Goal: Transaction & Acquisition: Purchase product/service

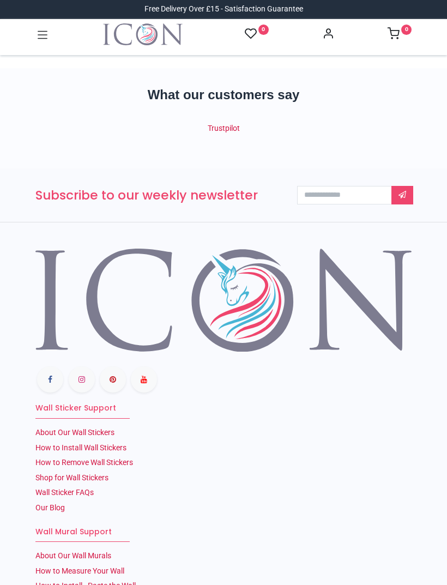
scroll to position [191, 0]
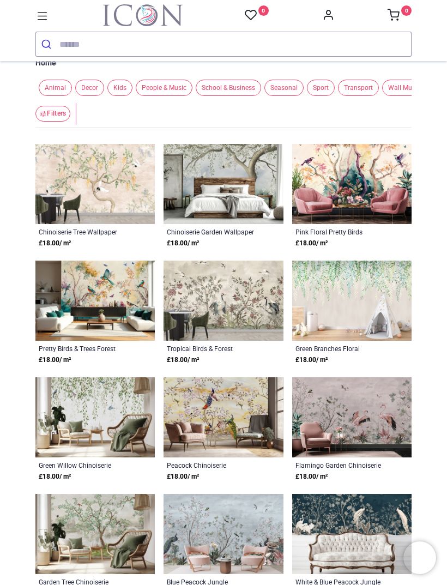
scroll to position [21, 0]
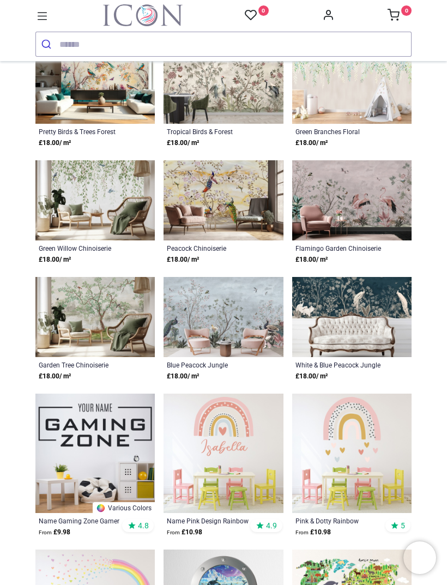
scroll to position [219, 0]
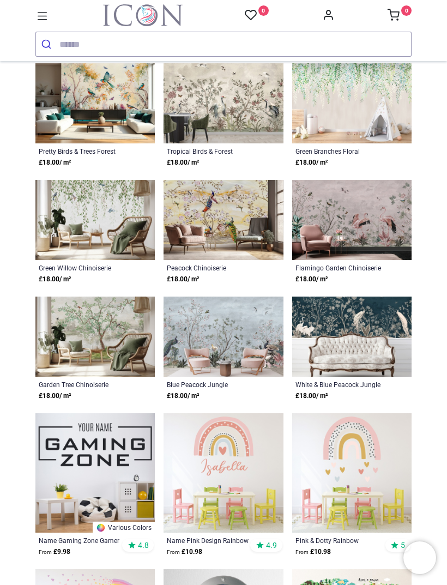
click at [73, 49] on input "search" at bounding box center [235, 44] width 352 height 24
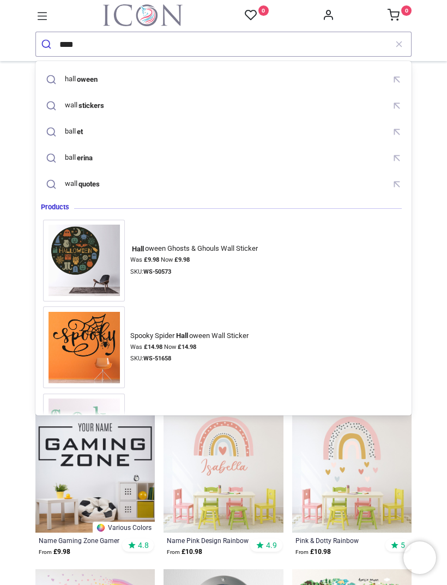
click at [101, 108] on mark "stickers" at bounding box center [91, 105] width 28 height 11
type input "**********"
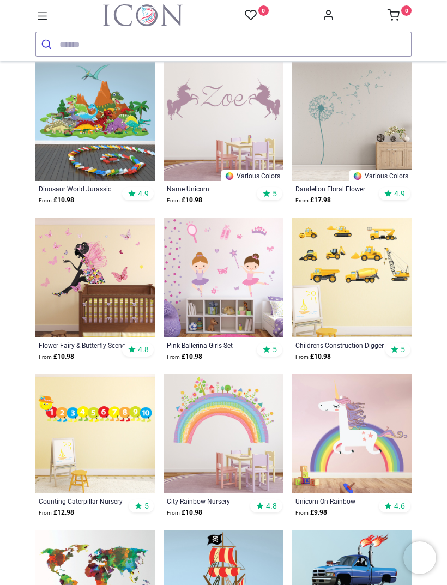
scroll to position [3198, 0]
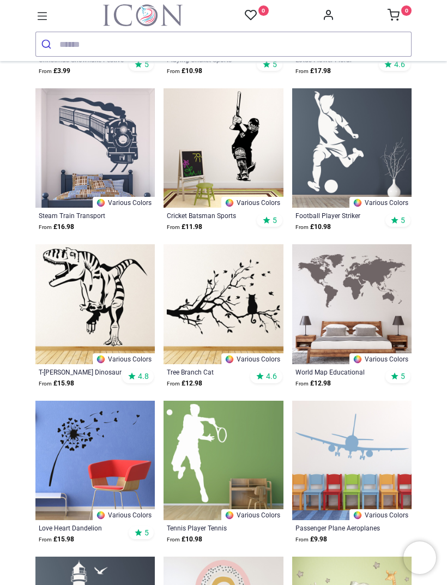
scroll to position [4140, 0]
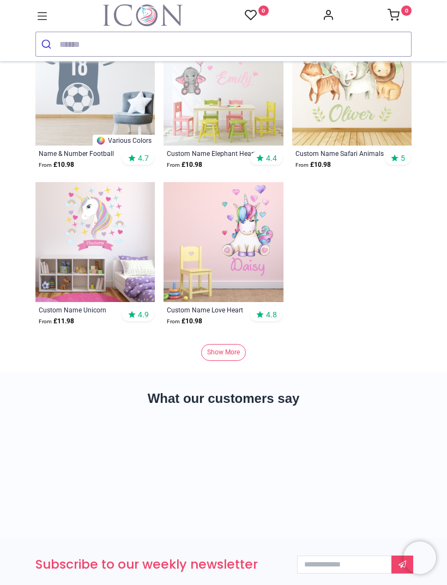
scroll to position [7158, 0]
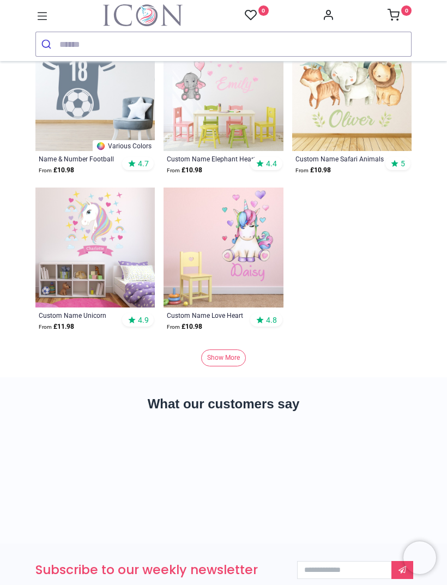
click at [226, 358] on link "Show More" at bounding box center [223, 357] width 45 height 17
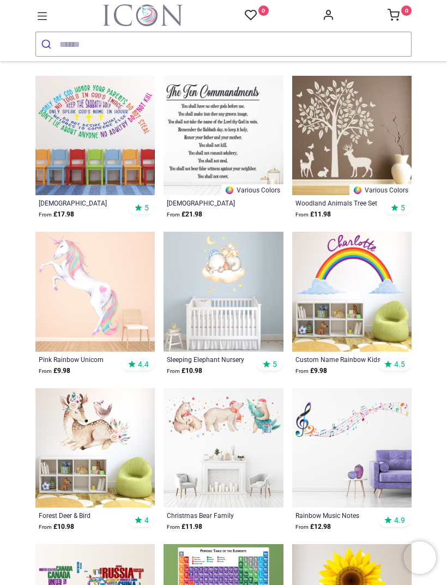
scroll to position [9925, 0]
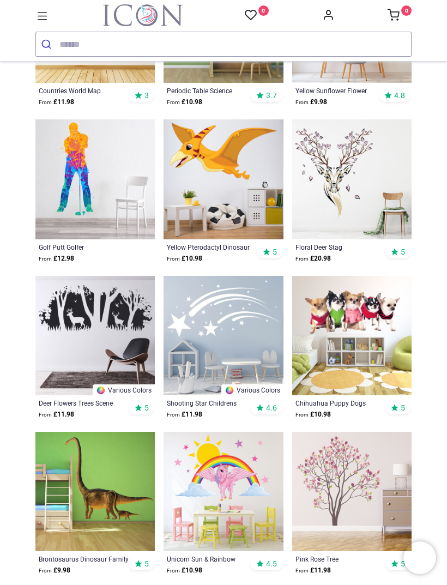
scroll to position [10501, 0]
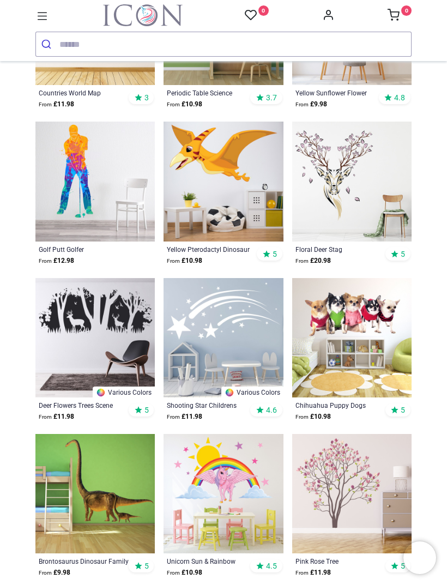
click at [349, 168] on img at bounding box center [351, 181] width 119 height 119
click at [340, 174] on img at bounding box center [351, 181] width 119 height 119
click at [342, 162] on img at bounding box center [351, 181] width 119 height 119
click at [328, 188] on img at bounding box center [351, 181] width 119 height 119
click at [358, 164] on img at bounding box center [351, 181] width 119 height 119
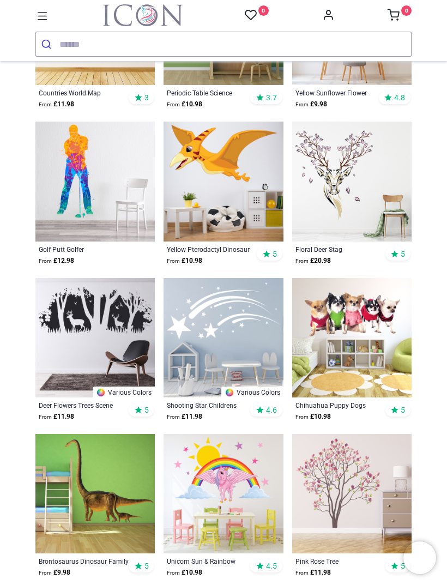
click at [334, 185] on img at bounding box center [351, 181] width 119 height 119
click at [326, 223] on img at bounding box center [351, 181] width 119 height 119
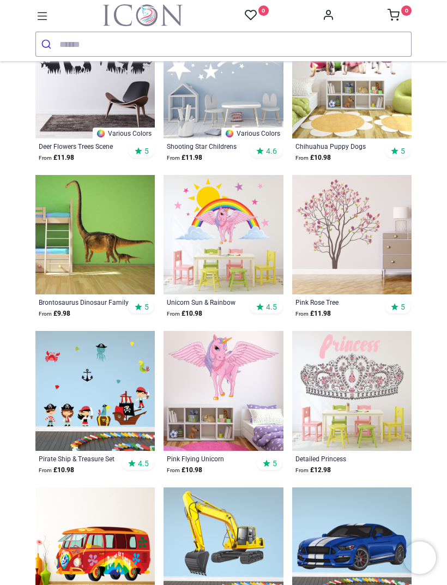
scroll to position [10761, 0]
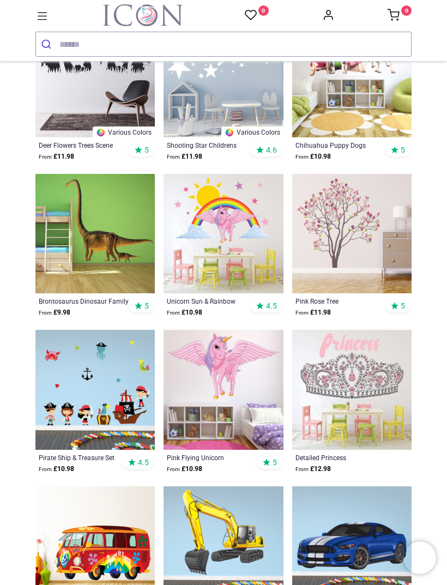
click at [353, 239] on img at bounding box center [351, 233] width 119 height 119
click at [349, 233] on img at bounding box center [351, 233] width 119 height 119
click at [351, 227] on img at bounding box center [351, 233] width 119 height 119
click at [337, 232] on img at bounding box center [351, 233] width 119 height 119
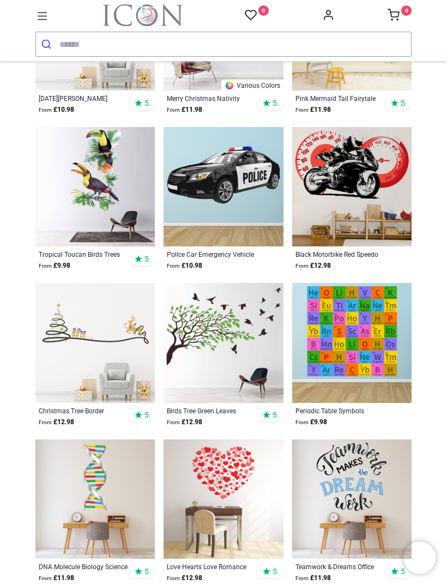
scroll to position [13151, 0]
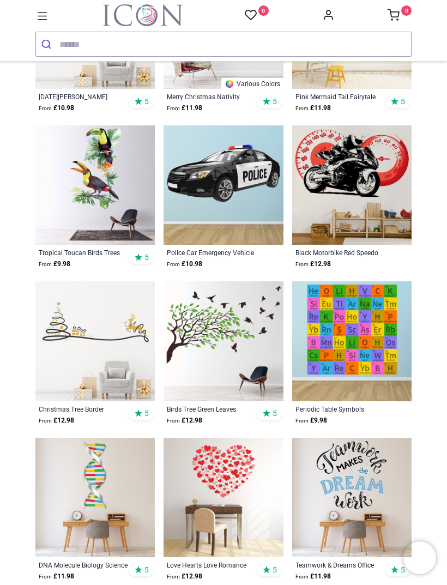
click at [232, 340] on img at bounding box center [223, 340] width 119 height 119
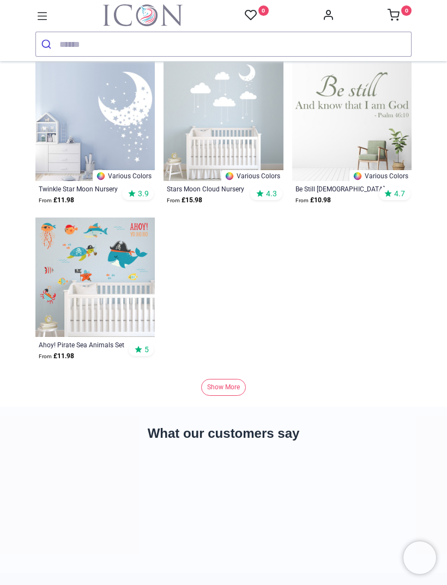
scroll to position [14514, 0]
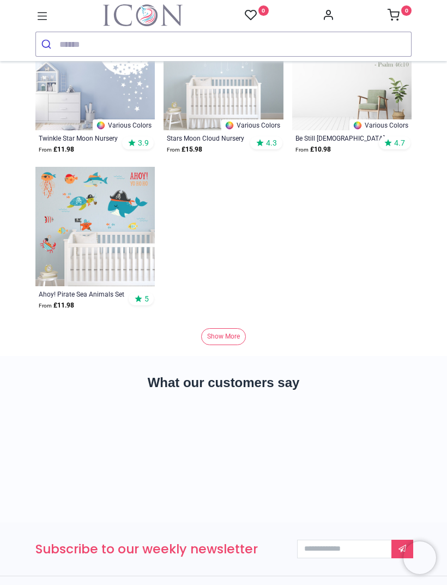
click at [232, 336] on link "Show More" at bounding box center [223, 336] width 45 height 17
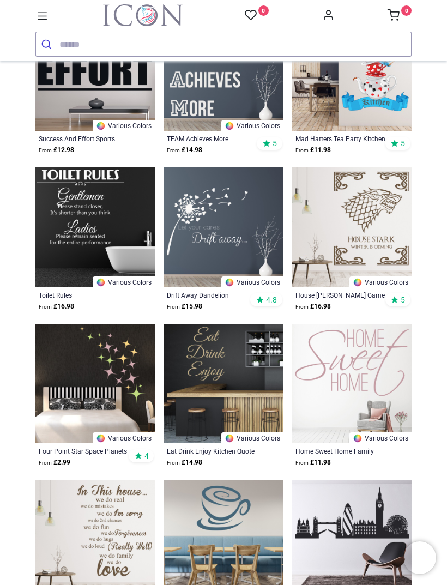
scroll to position [18194, 0]
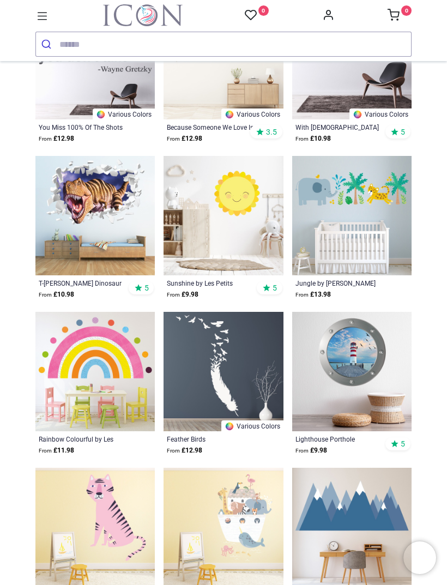
scroll to position [20144, 0]
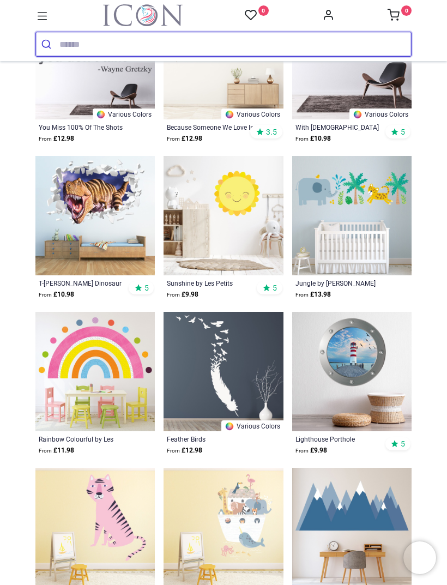
click at [92, 52] on input "search" at bounding box center [235, 44] width 352 height 24
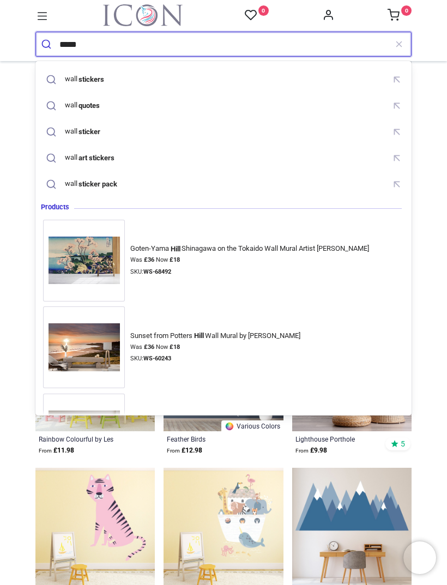
type input "****"
click at [47, 44] on button "submit" at bounding box center [47, 44] width 23 height 24
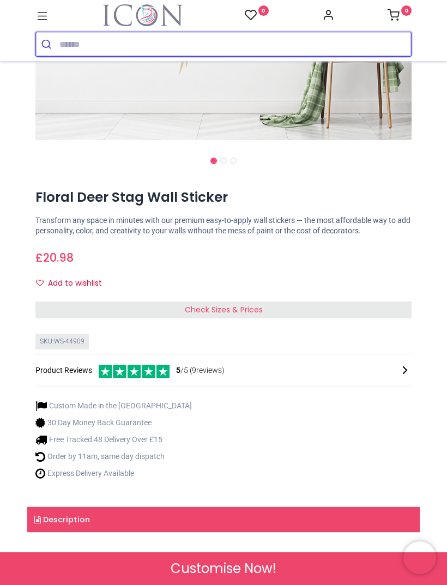
scroll to position [334, 0]
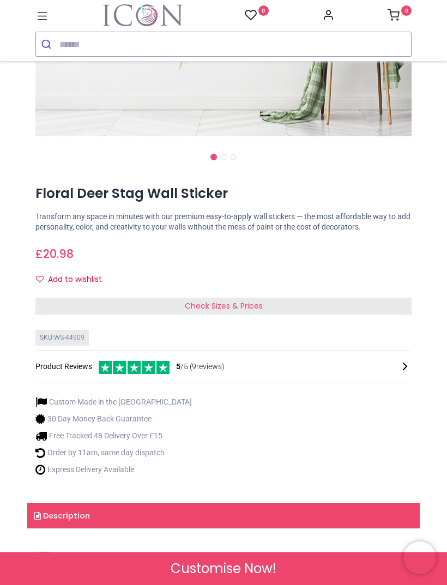
click at [370, 301] on div "Check Sizes & Prices" at bounding box center [223, 306] width 376 height 17
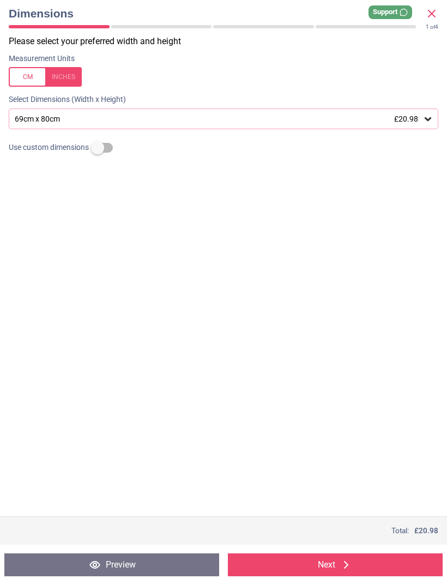
click at [430, 119] on icon at bounding box center [427, 118] width 11 height 11
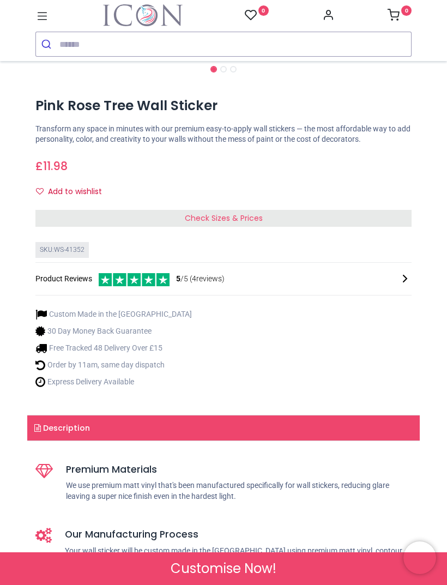
scroll to position [424, 0]
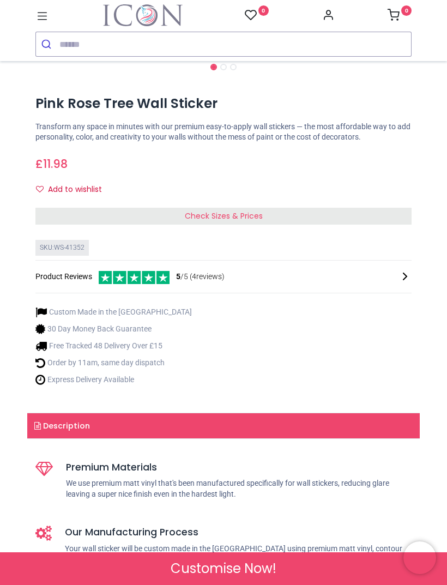
click at [243, 215] on span "Check Sizes & Prices" at bounding box center [224, 215] width 78 height 11
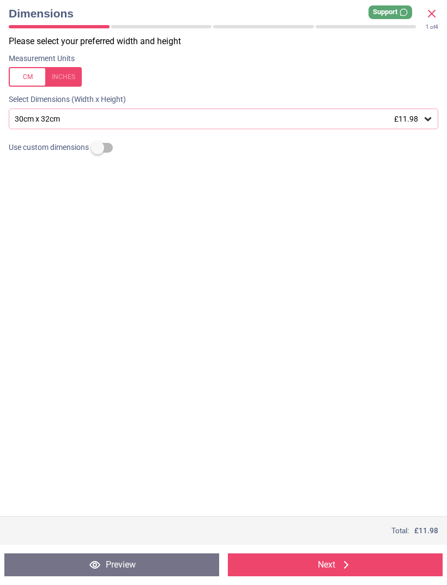
click at [428, 116] on icon at bounding box center [427, 118] width 11 height 11
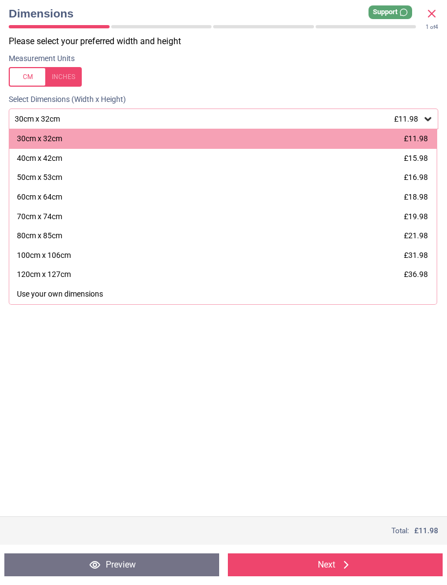
click at [55, 232] on div "80cm x 85cm" at bounding box center [39, 236] width 45 height 11
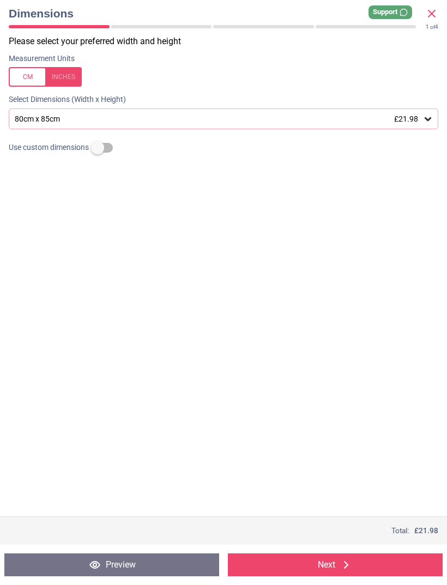
click at [368, 563] on button "Next" at bounding box center [335, 564] width 215 height 23
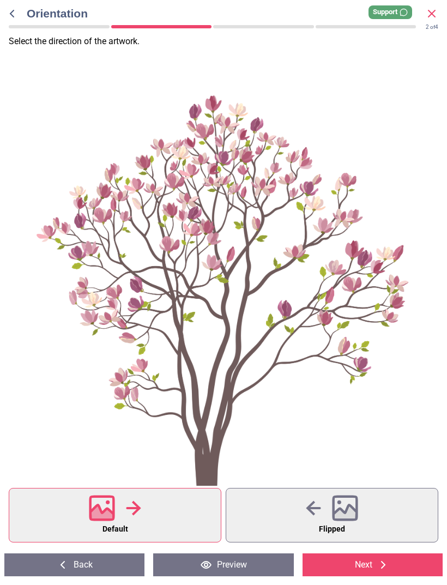
click at [166, 516] on button "Default" at bounding box center [115, 515] width 213 height 55
click at [151, 517] on button "Default" at bounding box center [115, 515] width 213 height 55
click at [385, 564] on icon at bounding box center [383, 565] width 4 height 8
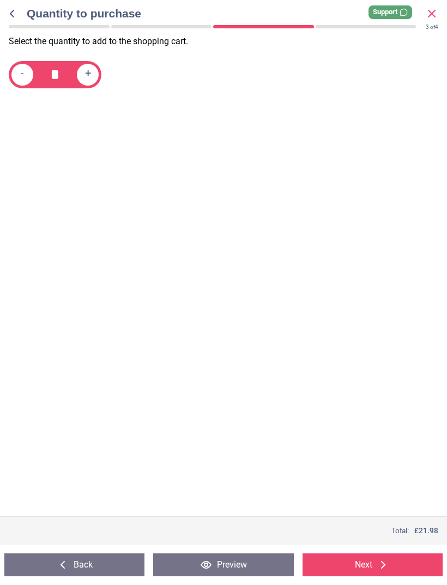
click at [378, 564] on icon at bounding box center [383, 564] width 13 height 13
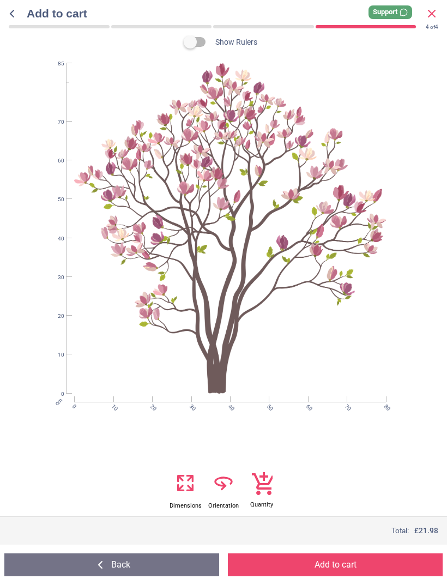
click at [259, 298] on div "cm 0 10 20 30 40 50 60 70 80 0 10 20 30 40 50 60 70 85" at bounding box center [230, 228] width 422 height 330
click at [136, 570] on button "Back" at bounding box center [111, 564] width 215 height 23
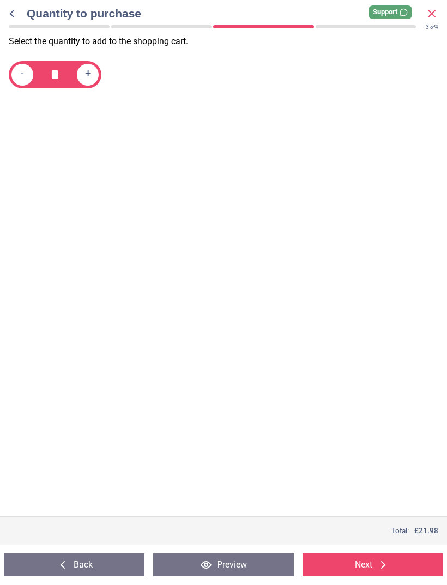
click at [82, 569] on button "Back" at bounding box center [74, 564] width 140 height 23
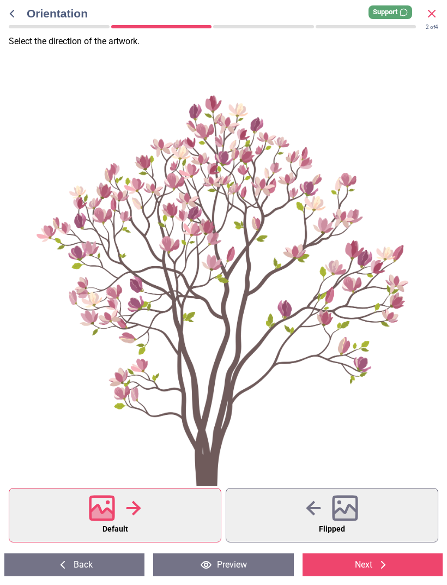
click at [100, 575] on button "Back" at bounding box center [74, 564] width 140 height 23
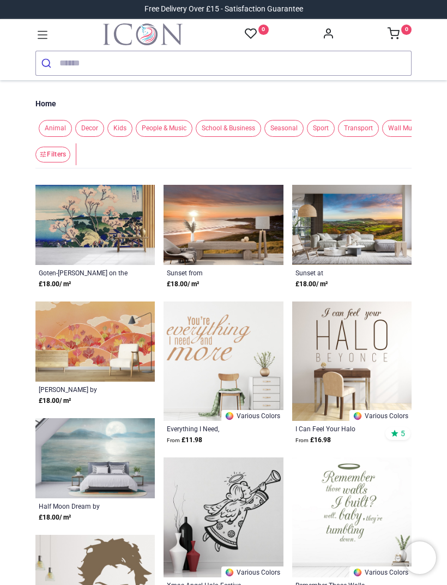
click at [390, 486] on img at bounding box center [351, 516] width 119 height 119
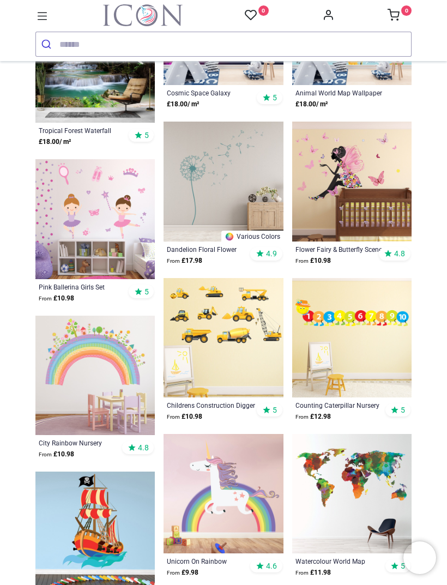
scroll to position [2971, 0]
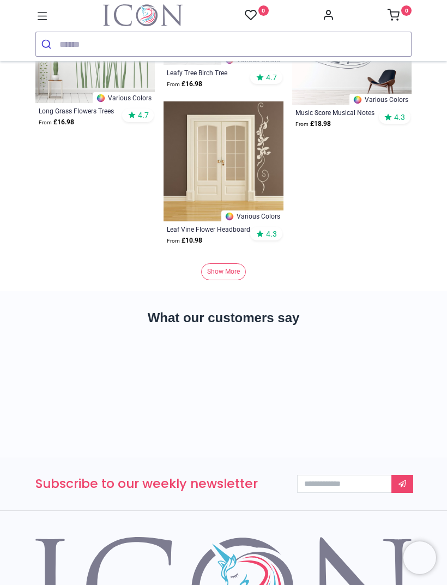
scroll to position [6651, 0]
click at [233, 267] on link "Show More" at bounding box center [223, 272] width 45 height 17
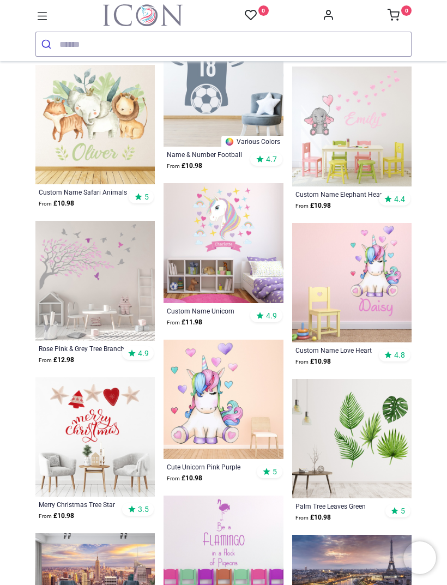
scroll to position [7053, 0]
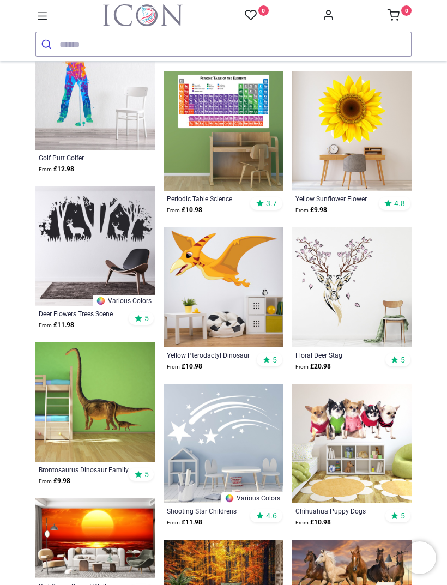
scroll to position [11286, 0]
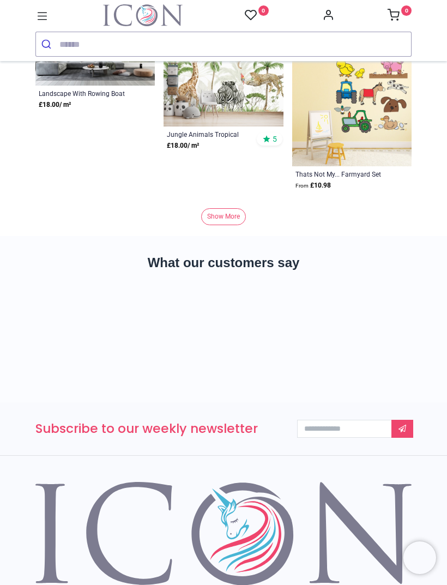
scroll to position [13489, 0]
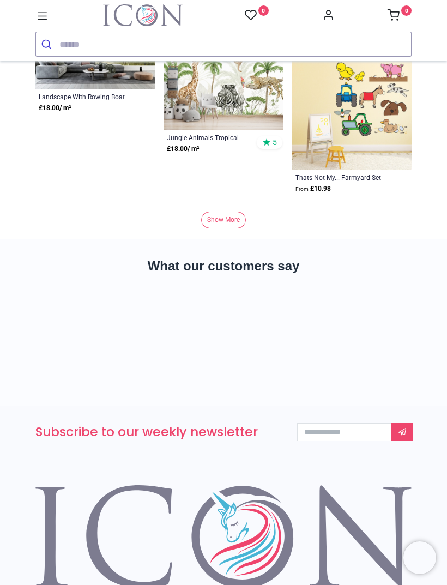
click at [232, 220] on link "Show More" at bounding box center [223, 220] width 45 height 17
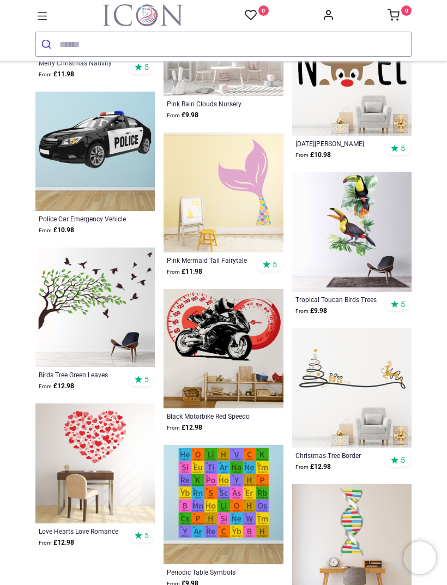
scroll to position [14459, 0]
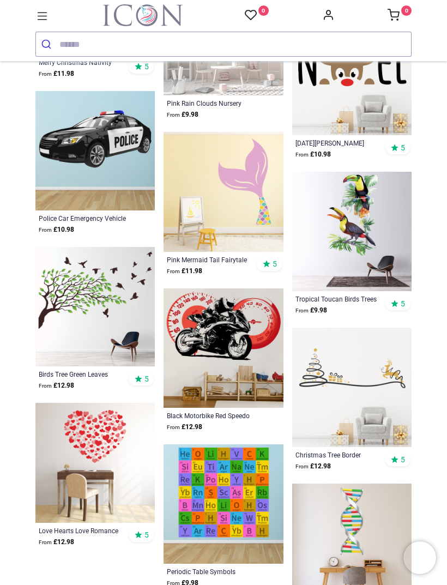
click at [64, 297] on img at bounding box center [94, 306] width 119 height 119
click at [86, 299] on img at bounding box center [94, 306] width 119 height 119
click at [97, 310] on img at bounding box center [94, 306] width 119 height 119
click at [93, 306] on img at bounding box center [94, 306] width 119 height 119
click at [108, 326] on img at bounding box center [94, 306] width 119 height 119
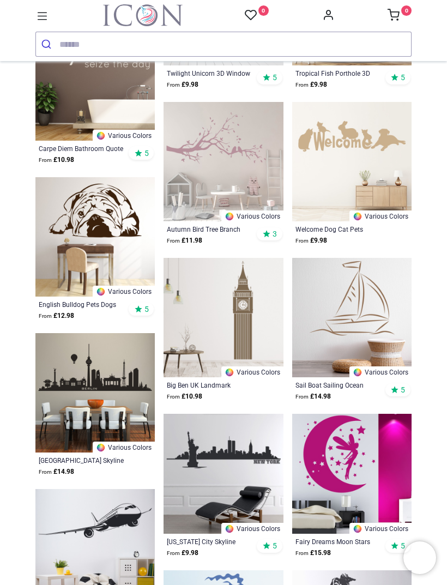
scroll to position [16516, 0]
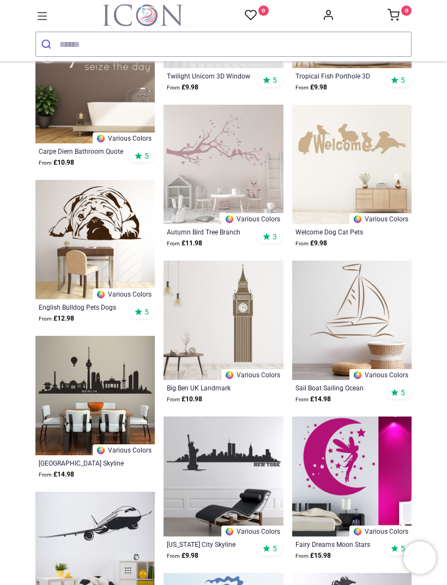
click at [234, 162] on img at bounding box center [223, 164] width 119 height 119
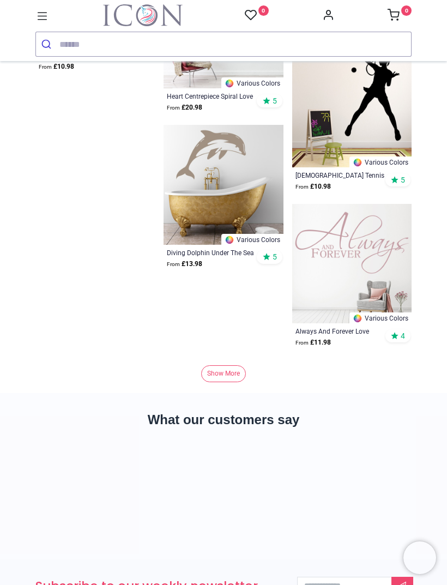
scroll to position [20593, 0]
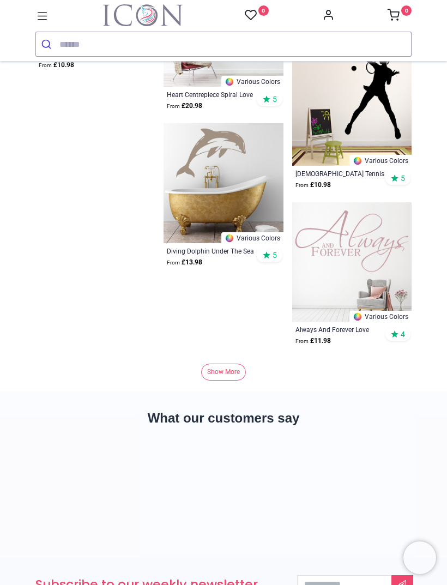
click at [235, 366] on link "Show More" at bounding box center [223, 372] width 45 height 17
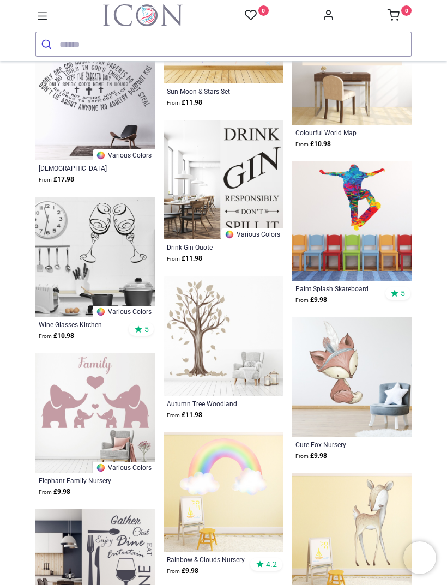
scroll to position [26916, 0]
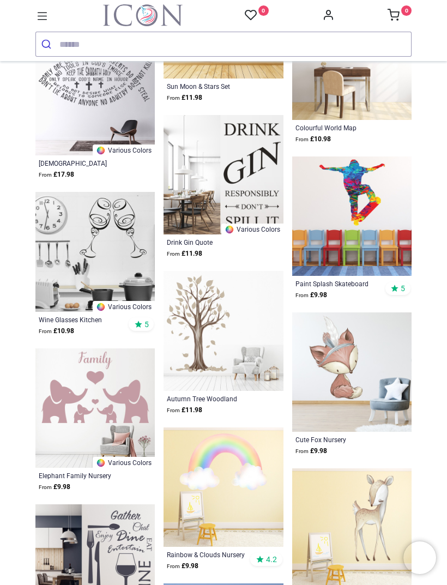
click at [204, 323] on img at bounding box center [223, 330] width 119 height 119
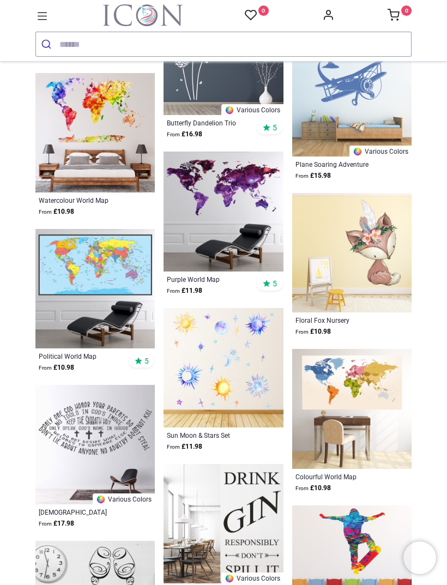
scroll to position [26535, 0]
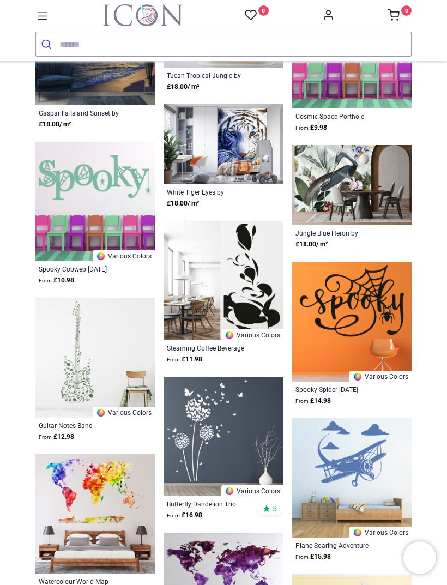
scroll to position [26199, 0]
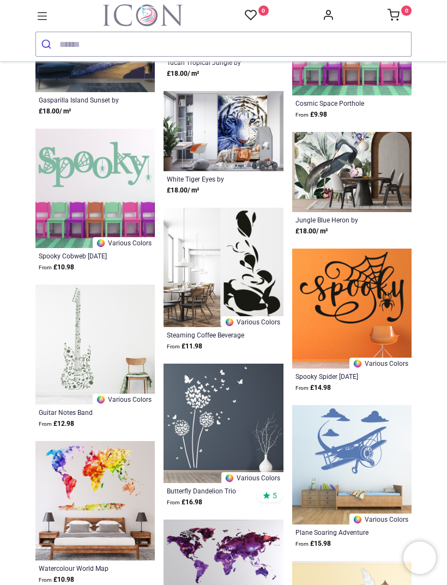
click at [225, 421] on img at bounding box center [223, 423] width 119 height 119
click at [236, 426] on img at bounding box center [223, 423] width 119 height 119
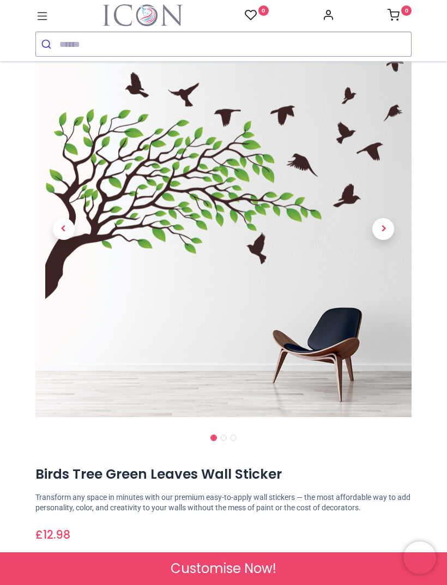
scroll to position [55, 0]
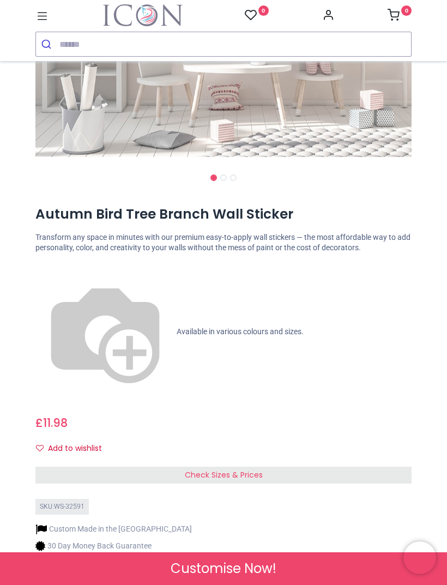
scroll to position [315, 0]
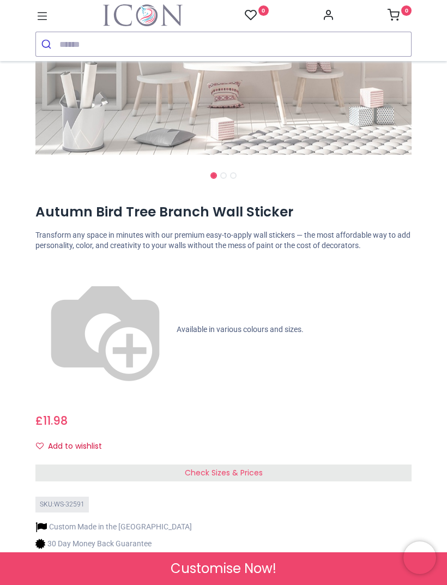
click at [276, 464] on div "Check Sizes & Prices" at bounding box center [223, 472] width 376 height 17
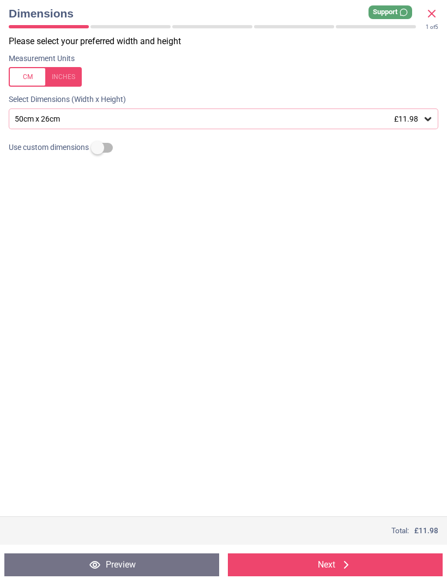
click at [427, 122] on icon at bounding box center [427, 118] width 11 height 11
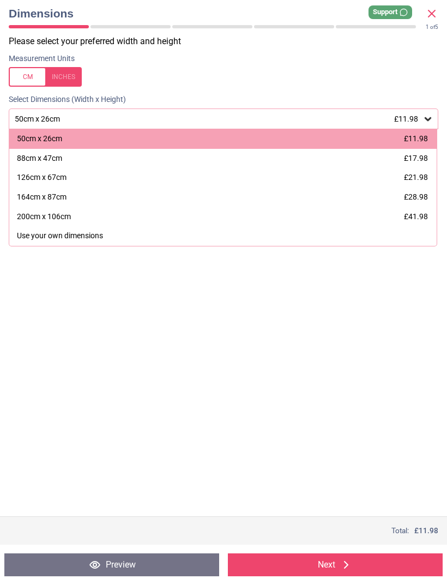
click at [419, 194] on span "£28.98" at bounding box center [416, 196] width 24 height 9
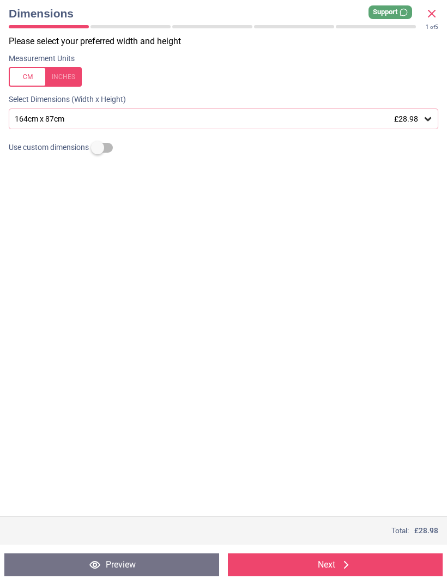
click at [353, 565] on icon at bounding box center [346, 564] width 13 height 13
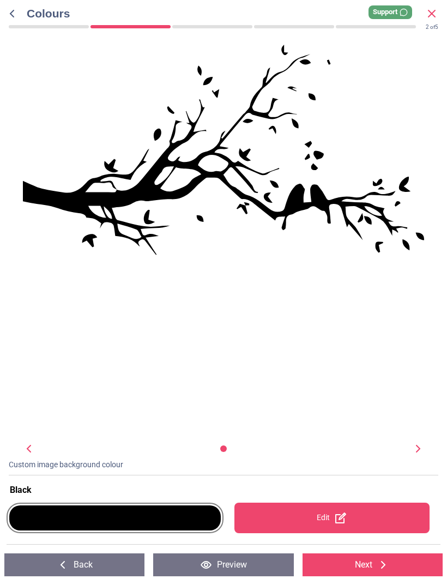
click at [67, 517] on div at bounding box center [115, 517] width 212 height 25
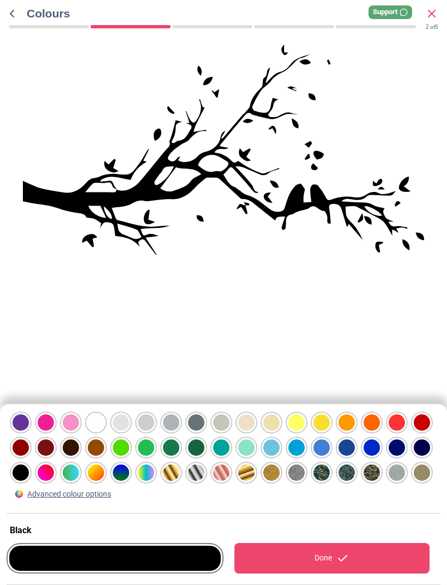
click at [29, 431] on div at bounding box center [21, 422] width 16 height 16
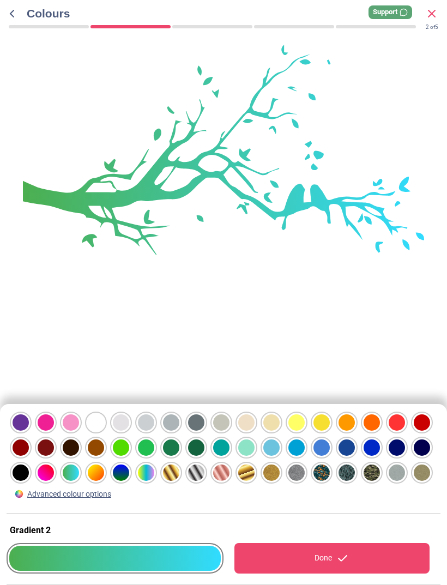
click at [29, 431] on div at bounding box center [21, 422] width 16 height 16
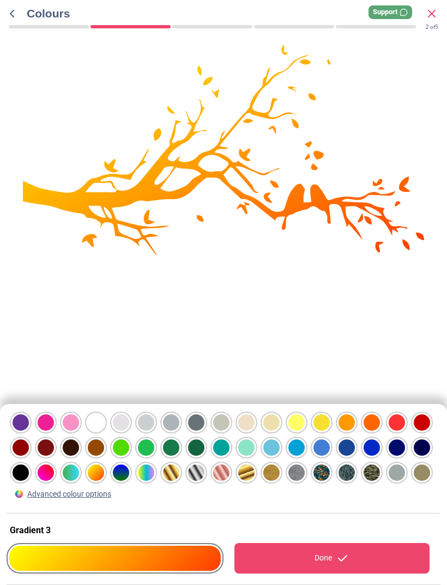
click at [29, 431] on div at bounding box center [21, 422] width 16 height 16
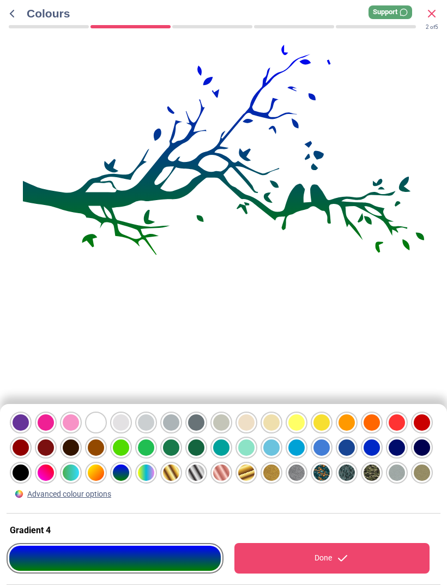
click at [29, 431] on div at bounding box center [21, 422] width 16 height 16
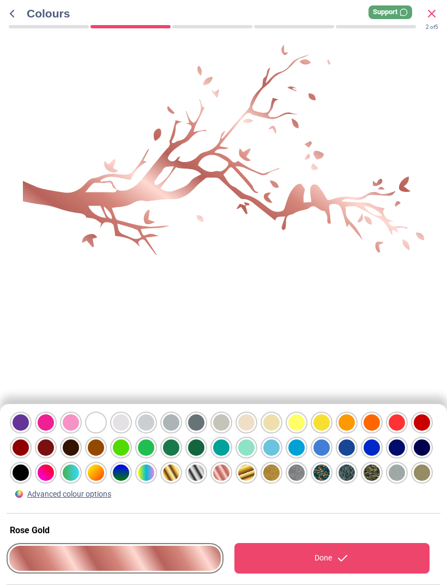
click at [29, 431] on div at bounding box center [21, 422] width 16 height 16
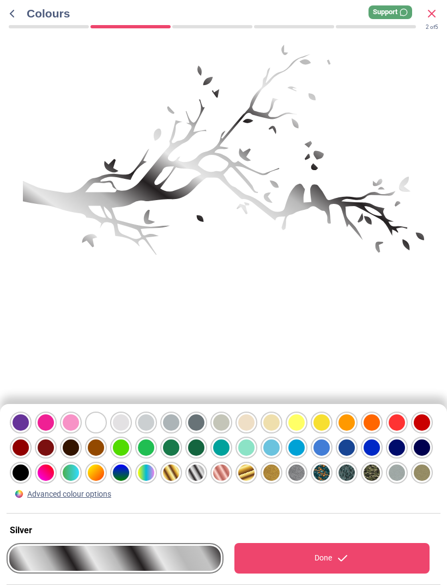
click at [29, 431] on div at bounding box center [21, 422] width 16 height 16
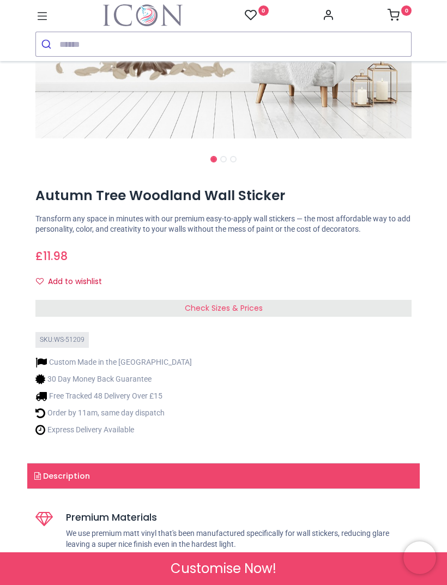
scroll to position [313, 0]
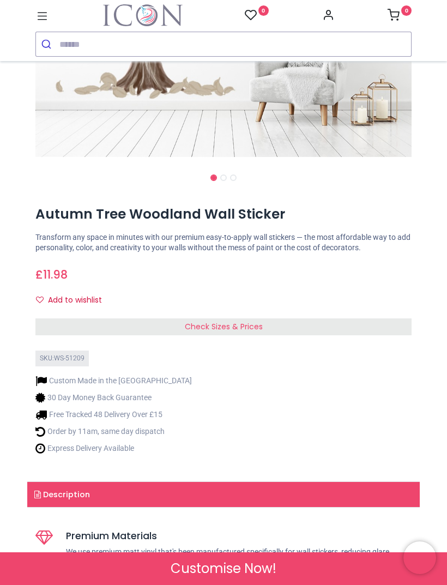
click at [377, 318] on div "Check Sizes & Prices" at bounding box center [223, 326] width 376 height 17
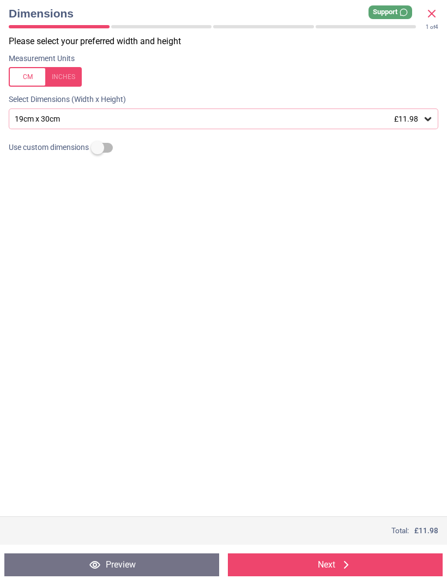
click at [424, 117] on icon at bounding box center [427, 118] width 11 height 11
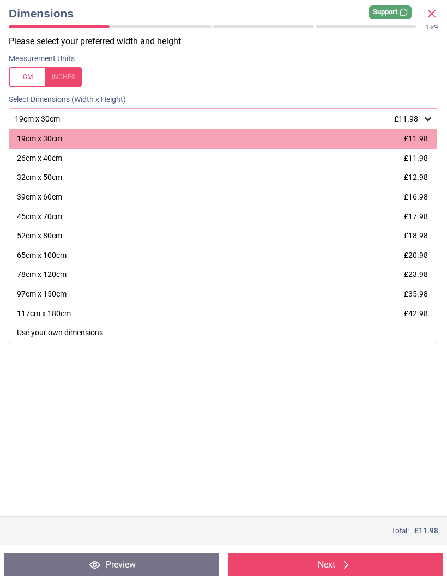
click at [56, 269] on div "78cm x 120cm" at bounding box center [42, 274] width 50 height 11
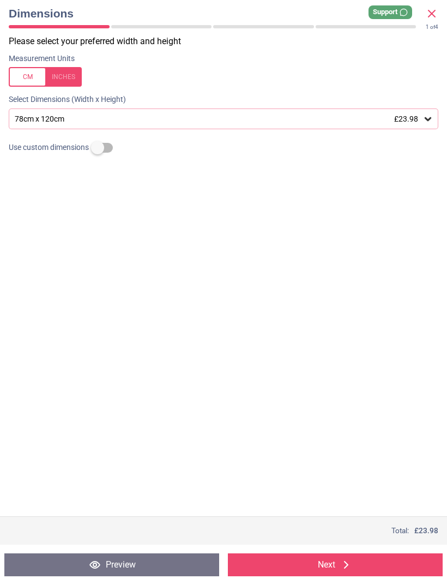
click at [347, 566] on icon at bounding box center [346, 565] width 4 height 8
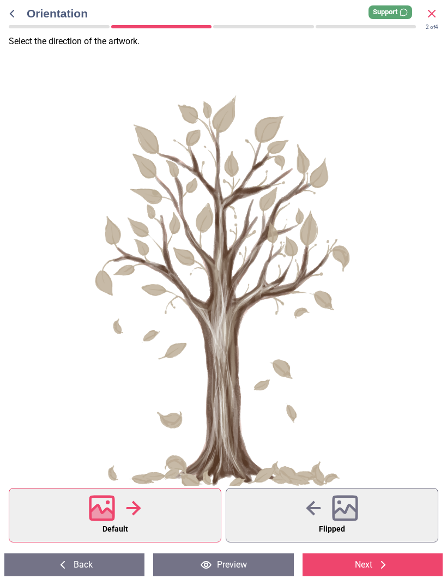
click at [382, 564] on icon at bounding box center [383, 564] width 13 height 13
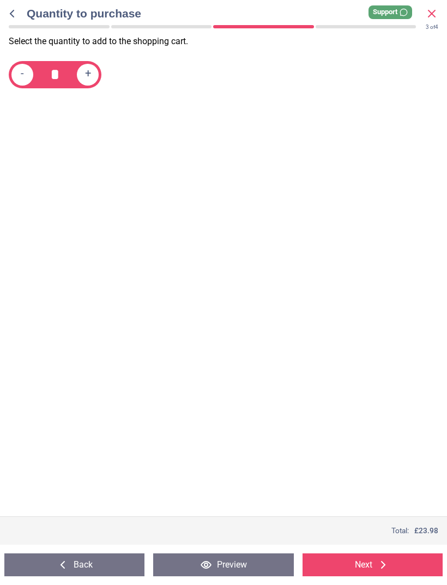
click at [368, 571] on button "Next" at bounding box center [373, 564] width 140 height 23
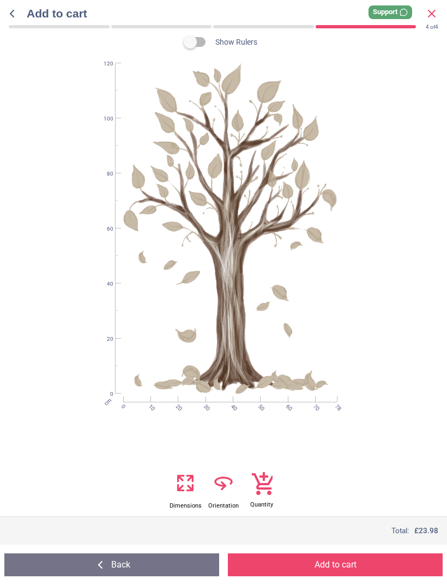
click at [377, 564] on button "Add to cart" at bounding box center [335, 564] width 215 height 23
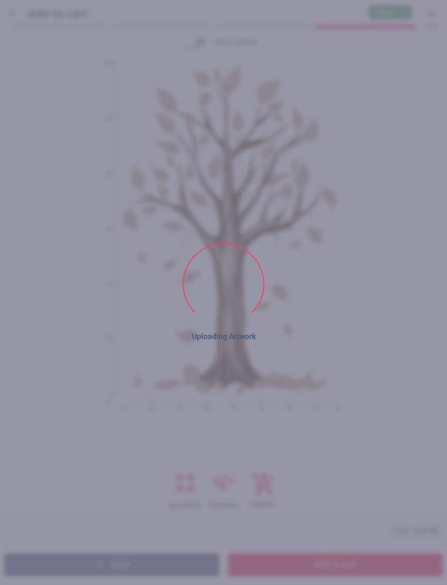
click at [411, 382] on div "cm 0 10 20 30 40 50 60 70 78 0 20 40 60 80 100 120" at bounding box center [230, 228] width 422 height 330
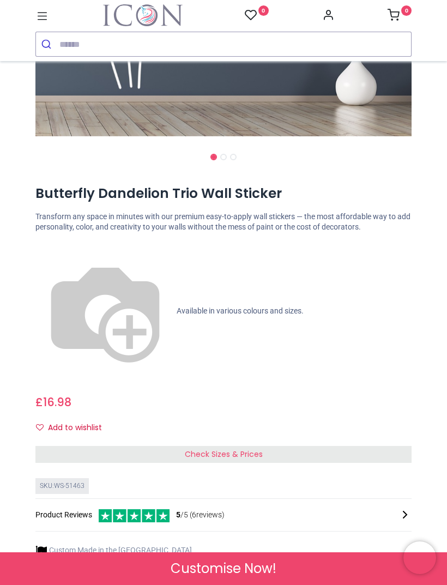
scroll to position [334, 0]
click at [398, 445] on div "Check Sizes & Prices" at bounding box center [223, 453] width 376 height 17
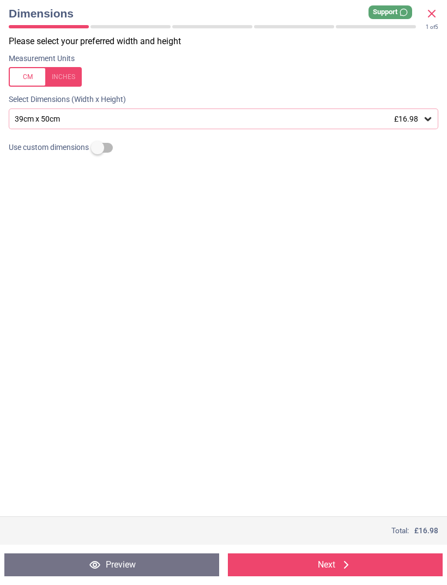
click at [427, 119] on icon at bounding box center [428, 119] width 7 height 4
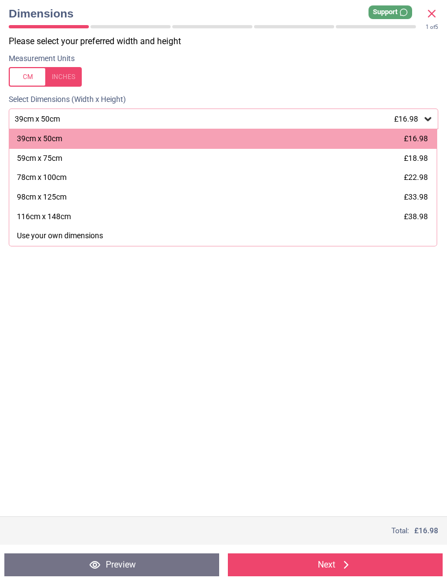
click at [420, 194] on span "£33.98" at bounding box center [416, 196] width 24 height 9
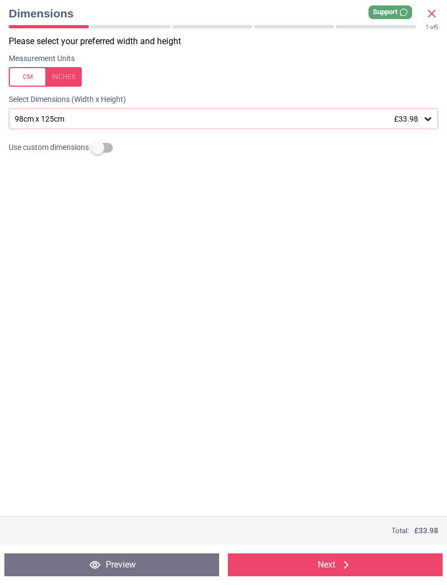
click at [431, 121] on icon at bounding box center [427, 118] width 11 height 11
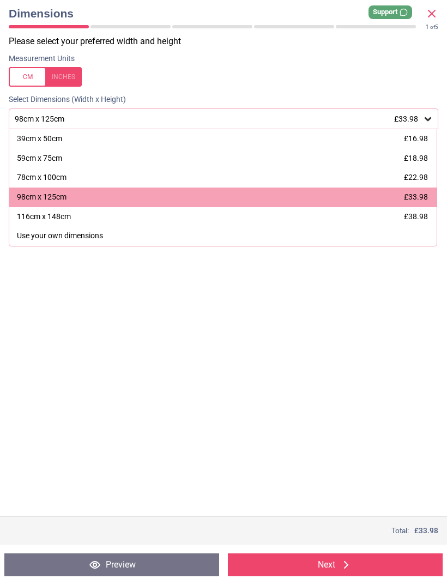
click at [112, 178] on div "78cm x 100cm £22.98" at bounding box center [222, 178] width 427 height 20
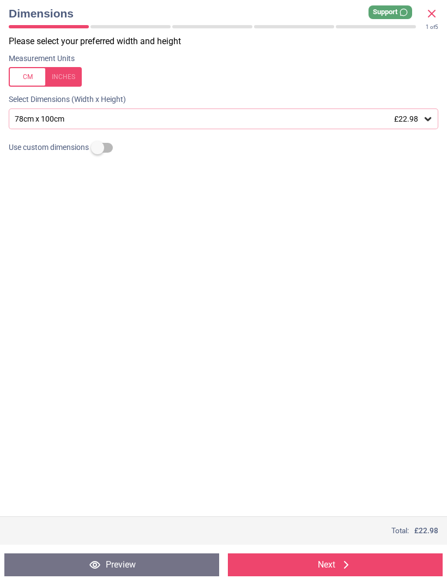
click at [357, 565] on button "Next" at bounding box center [335, 564] width 215 height 23
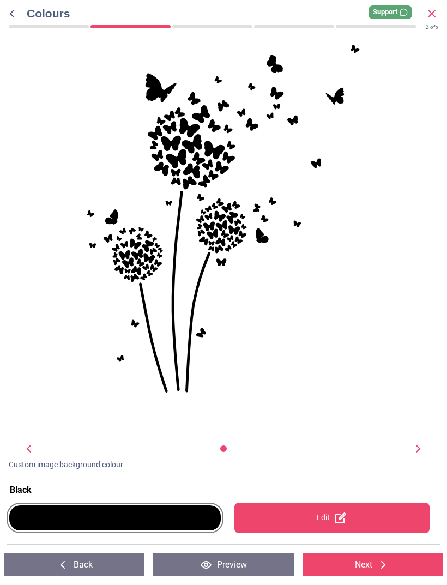
click at [153, 513] on div at bounding box center [115, 517] width 212 height 25
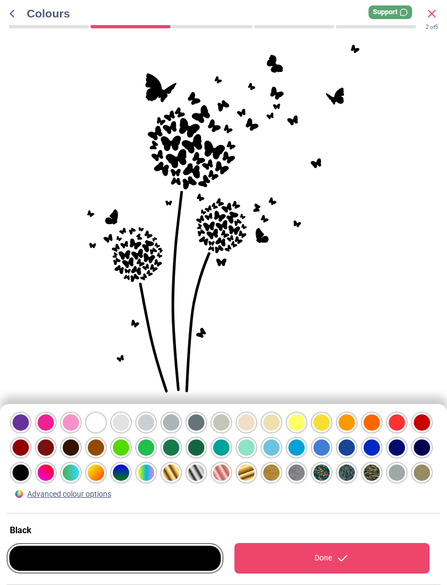
click at [29, 431] on div at bounding box center [21, 422] width 16 height 16
